Goal: Navigation & Orientation: Find specific page/section

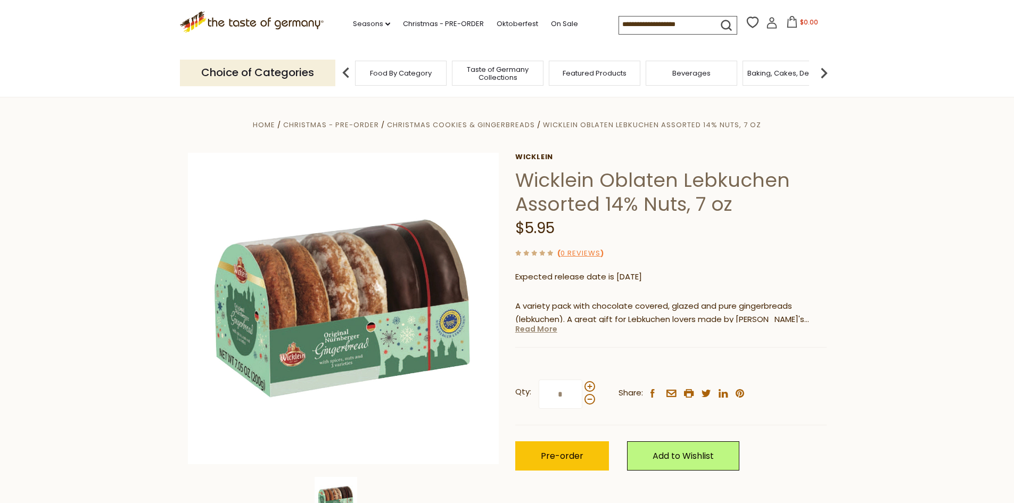
click at [548, 331] on link "Read More" at bounding box center [536, 329] width 42 height 11
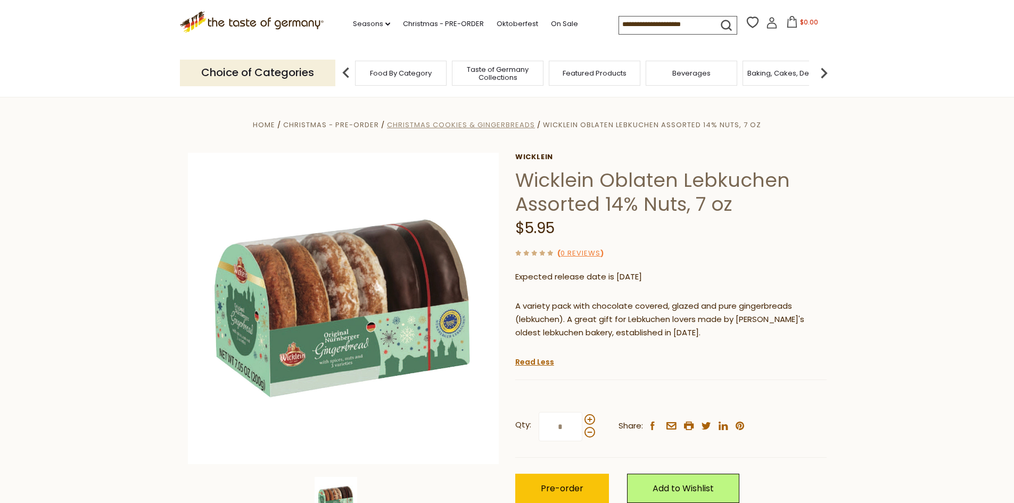
click at [452, 125] on span "Christmas Cookies & Gingerbreads" at bounding box center [461, 125] width 148 height 10
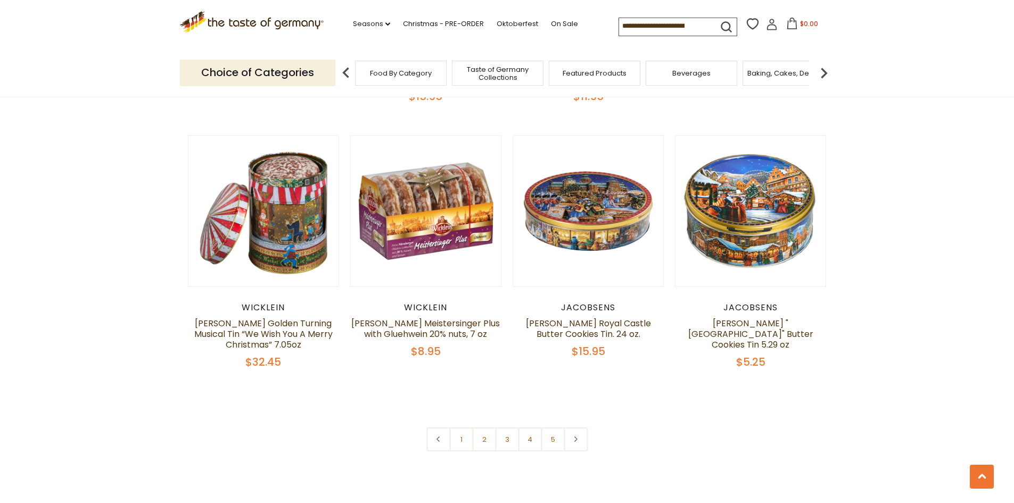
scroll to position [2448, 0]
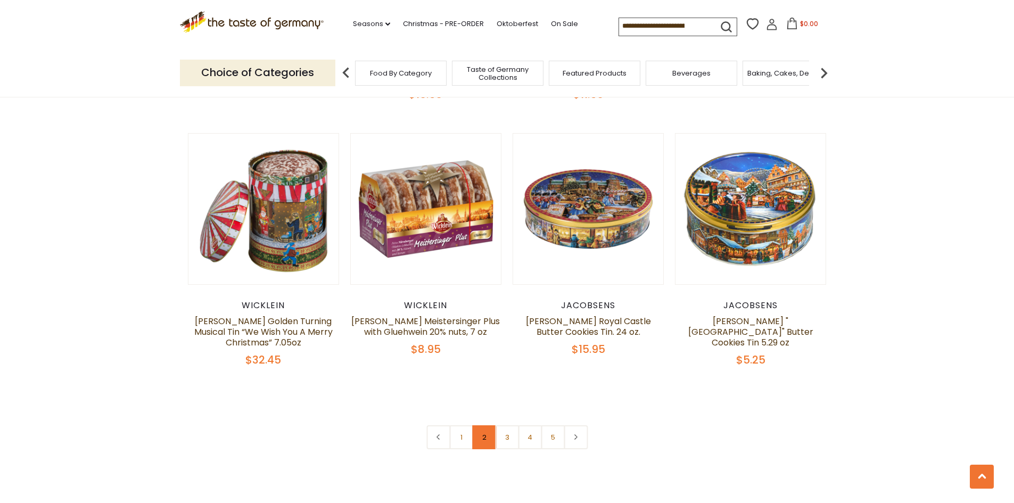
click at [487, 430] on link "2" at bounding box center [484, 437] width 24 height 24
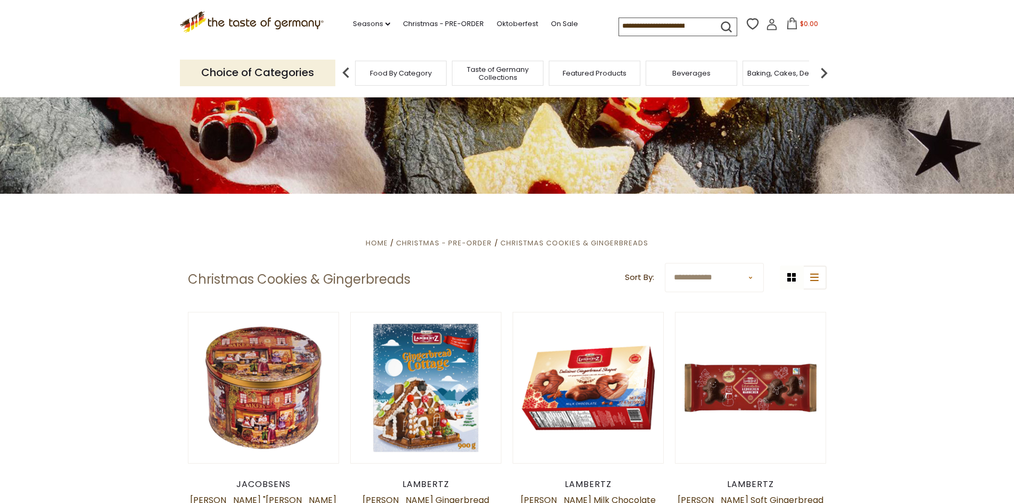
scroll to position [160, 0]
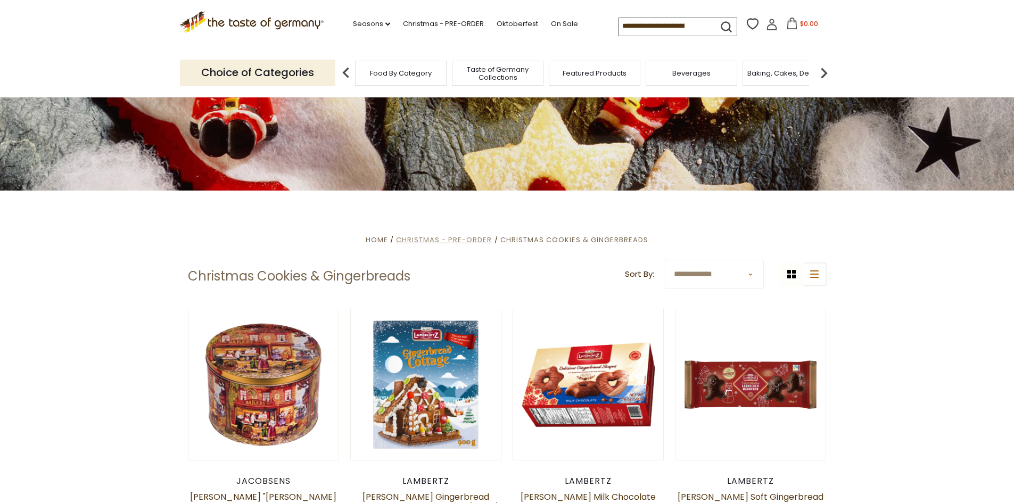
click at [481, 243] on span "Christmas - PRE-ORDER" at bounding box center [444, 240] width 96 height 10
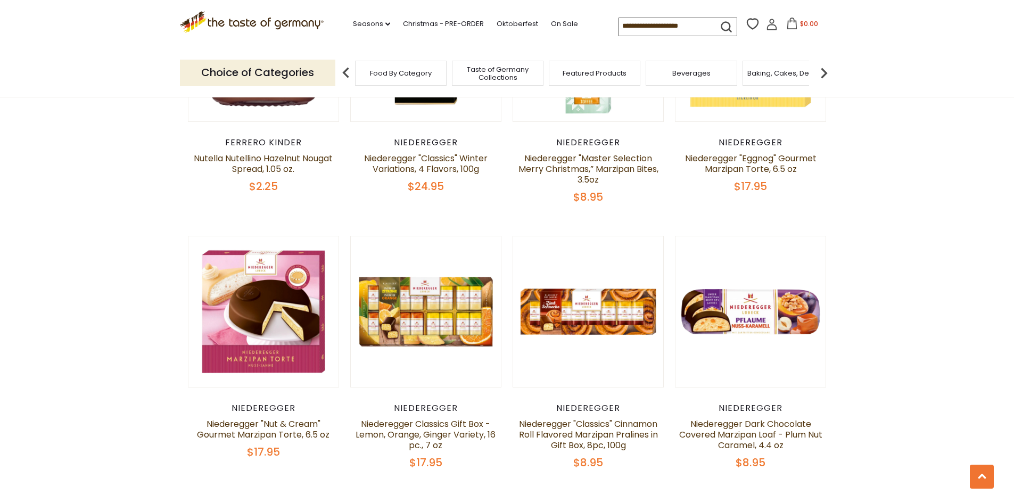
scroll to position [2394, 0]
